Goal: Navigation & Orientation: Find specific page/section

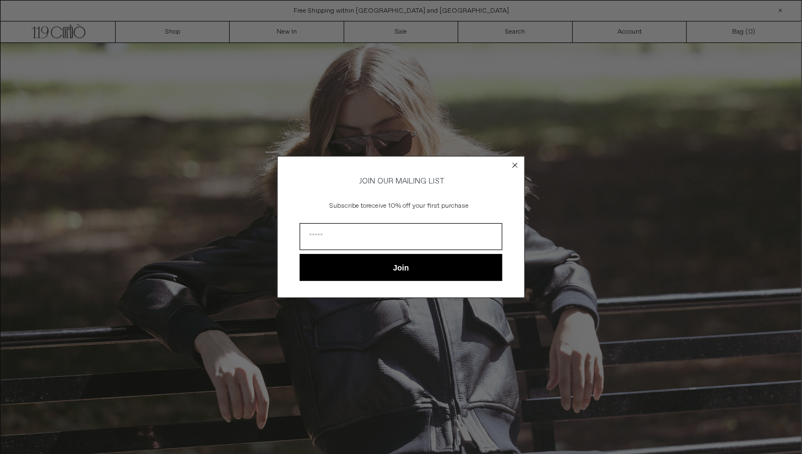
click at [515, 161] on circle "Close dialog" at bounding box center [515, 165] width 10 height 10
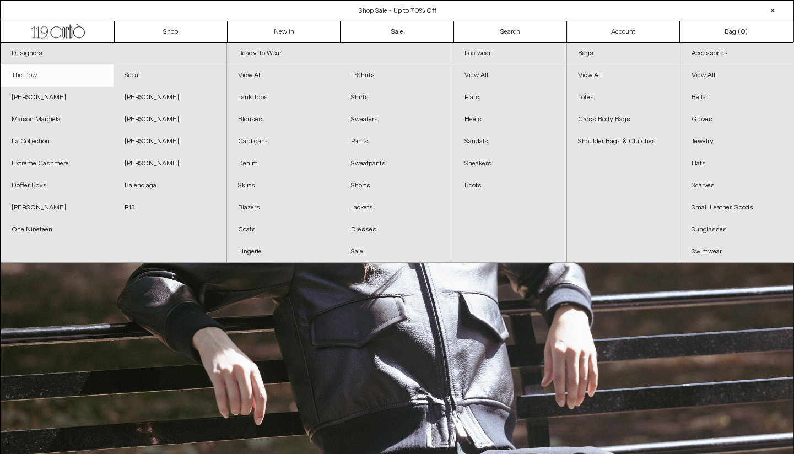
click at [26, 72] on link "The Row" at bounding box center [57, 75] width 113 height 22
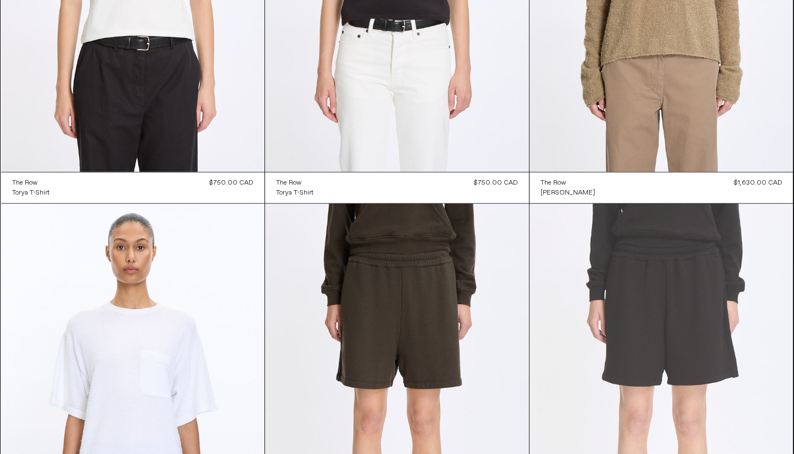
scroll to position [6490, 0]
